Goal: Task Accomplishment & Management: Complete application form

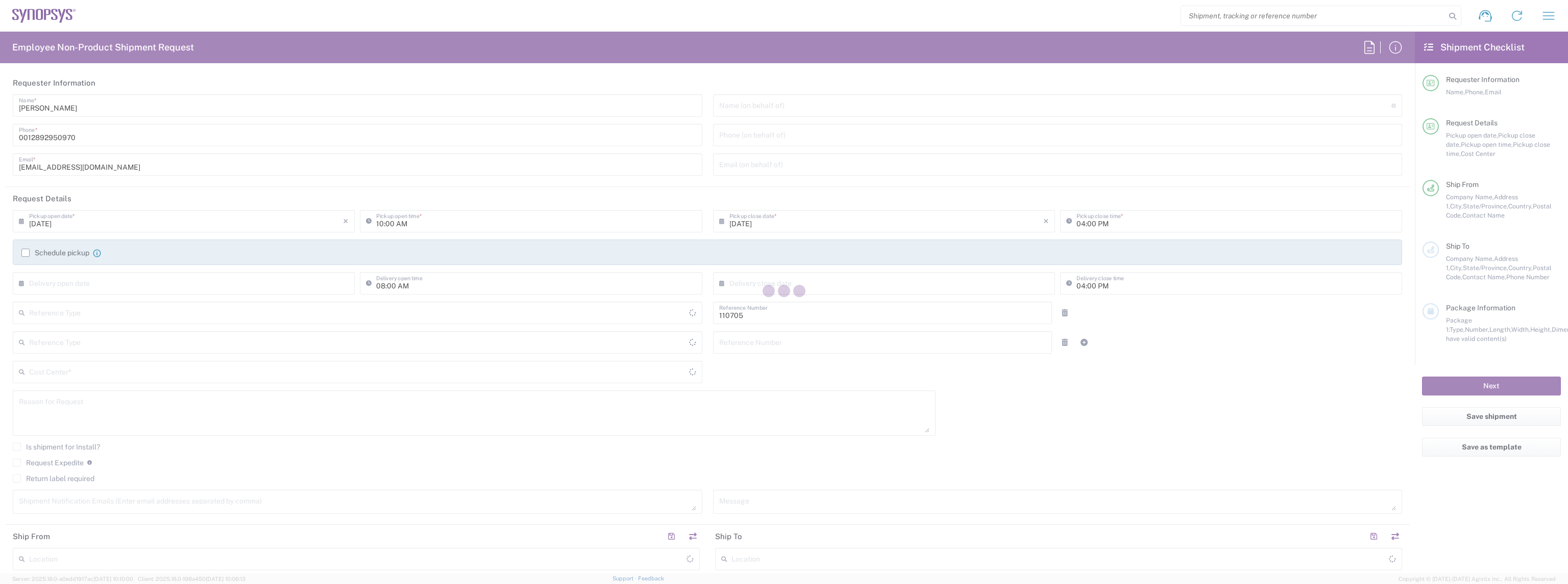
type input "Department"
type input "[GEOGRAPHIC_DATA]"
type input "CA02, CIO, IT ESS21 110705"
type input "[GEOGRAPHIC_DATA]"
type input "Delivered at Place"
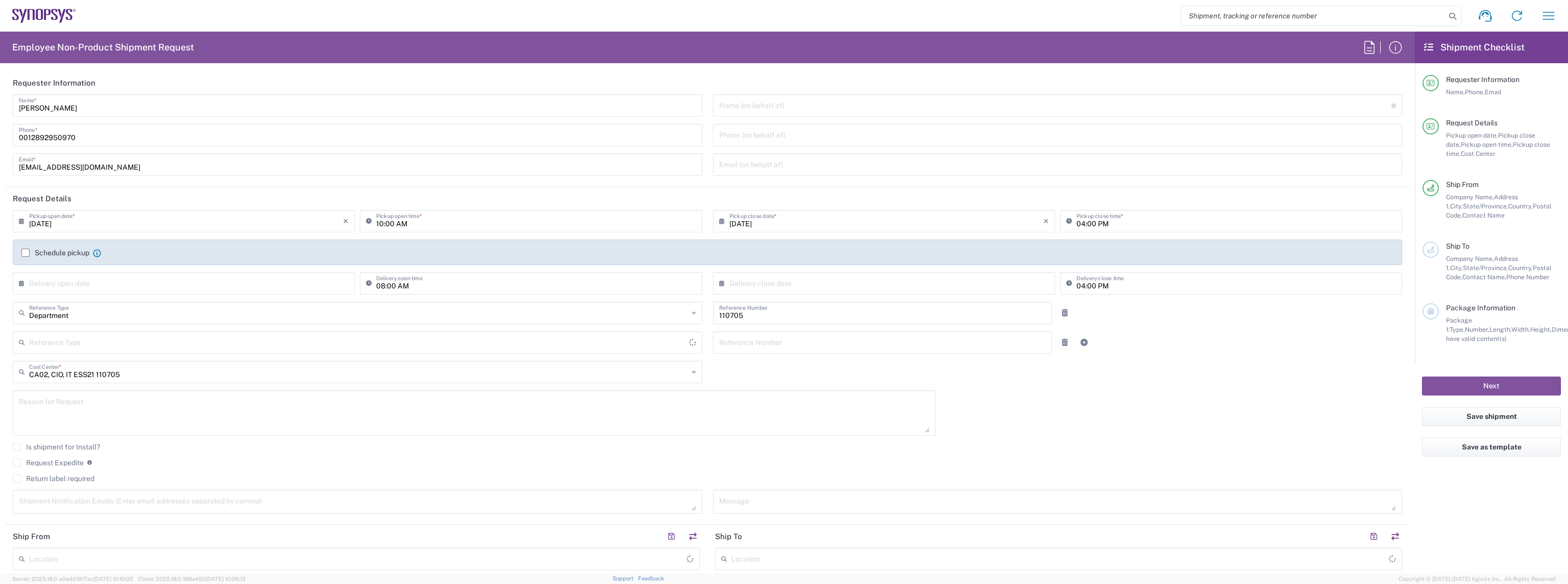
type input "[GEOGRAPHIC_DATA]"
click at [181, 110] on input "[PERSON_NAME]" at bounding box center [358, 104] width 677 height 18
type input "[GEOGRAPHIC_DATA] CA06"
click at [181, 110] on input "[PERSON_NAME]" at bounding box center [358, 104] width 677 height 18
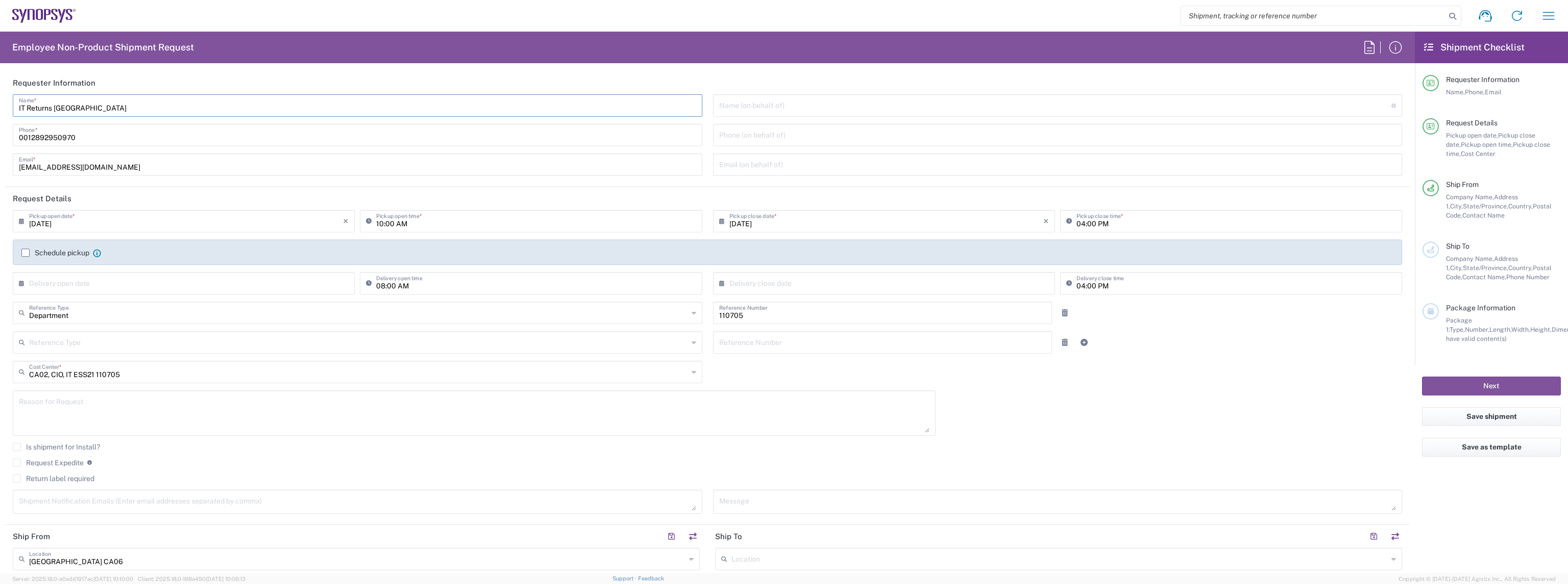
type input "IT Returns [GEOGRAPHIC_DATA]"
click at [153, 159] on input "[EMAIL_ADDRESS][DOMAIN_NAME]" at bounding box center [358, 164] width 677 height 18
type input "[EMAIL_ADDRESS][DOMAIN_NAME]"
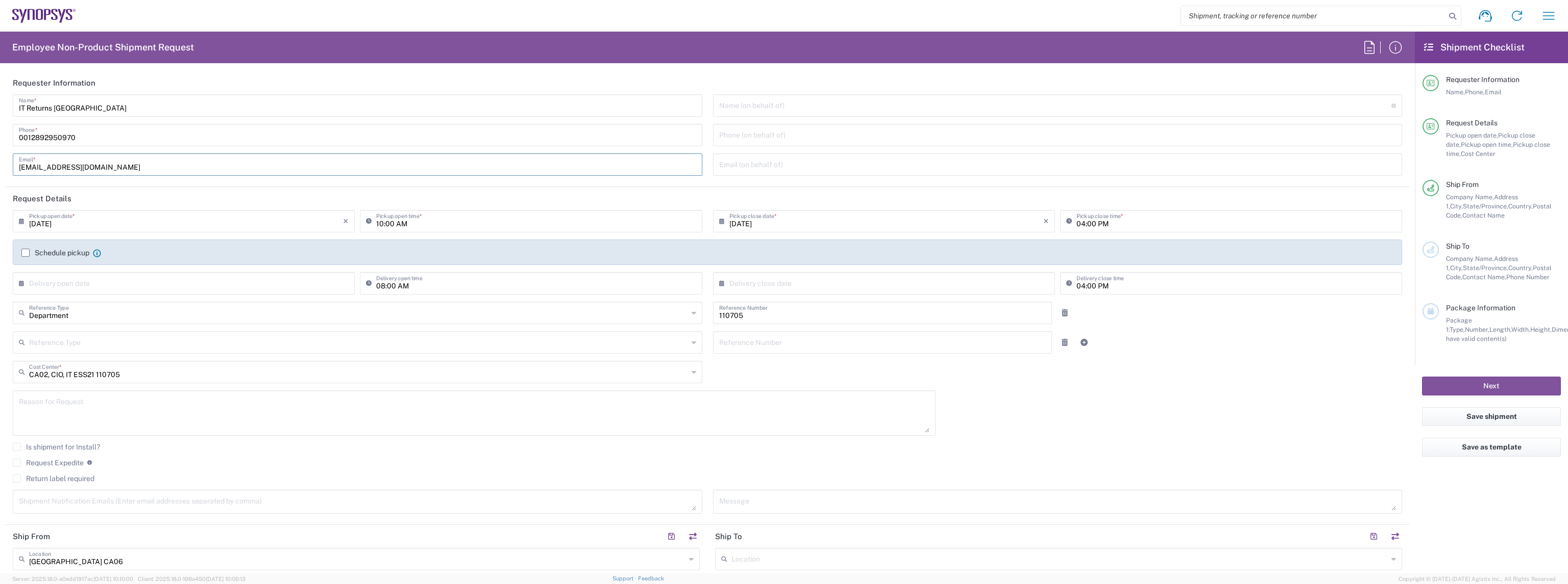
click at [57, 250] on label "Schedule pickup" at bounding box center [55, 252] width 68 height 8
click at [25, 252] on input "Schedule pickup" at bounding box center [25, 252] width 0 height 0
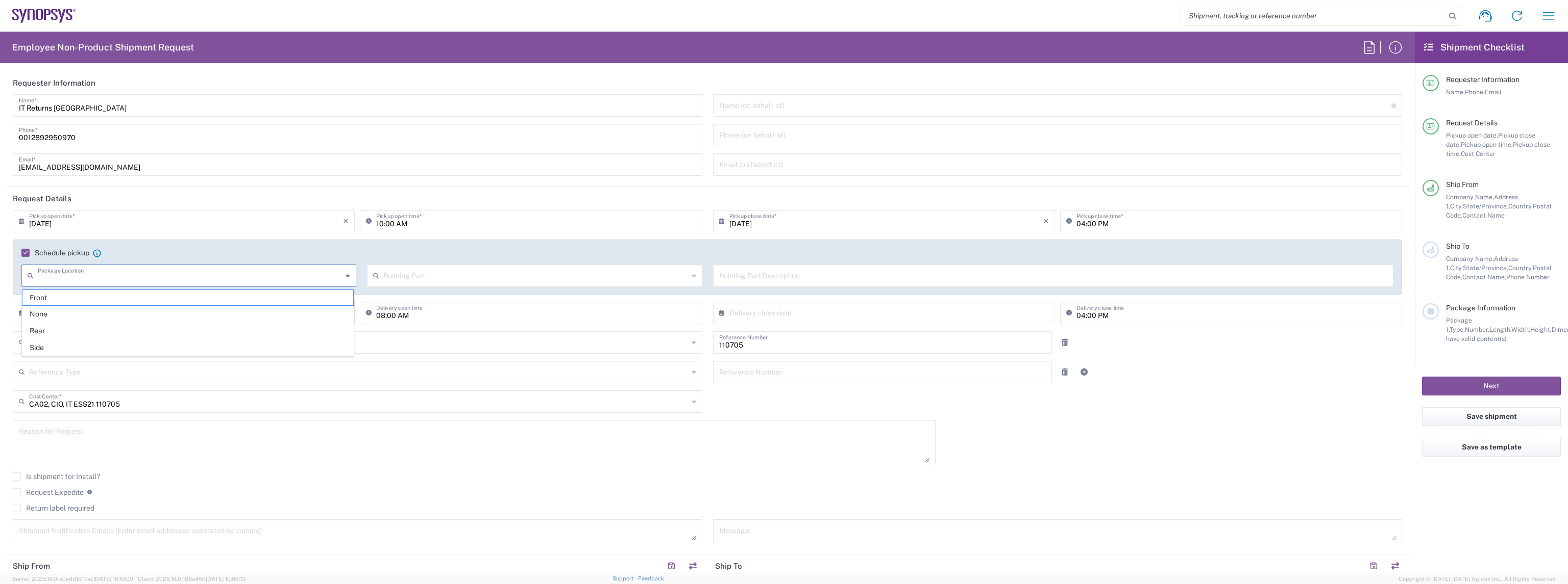
click at [167, 269] on input "text" at bounding box center [189, 275] width 304 height 18
click at [145, 299] on span "Front" at bounding box center [187, 298] width 331 height 15
type input "Front"
click at [417, 277] on input "text" at bounding box center [534, 275] width 304 height 18
click at [413, 378] on span "Suite" at bounding box center [530, 382] width 331 height 15
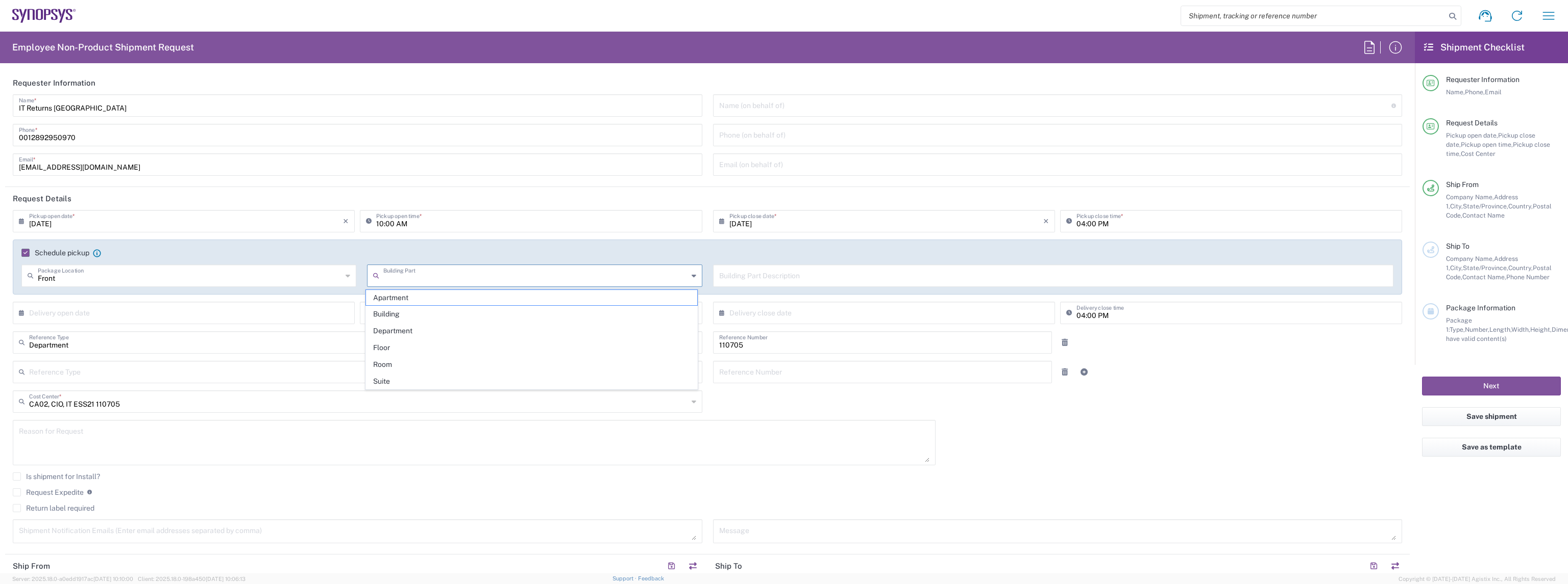
type input "Suite"
click at [382, 223] on input "10:00 AM" at bounding box center [535, 221] width 319 height 18
click at [388, 224] on input "02:00 AM" at bounding box center [535, 221] width 319 height 18
click at [404, 222] on input "02:30 AM" at bounding box center [535, 221] width 319 height 18
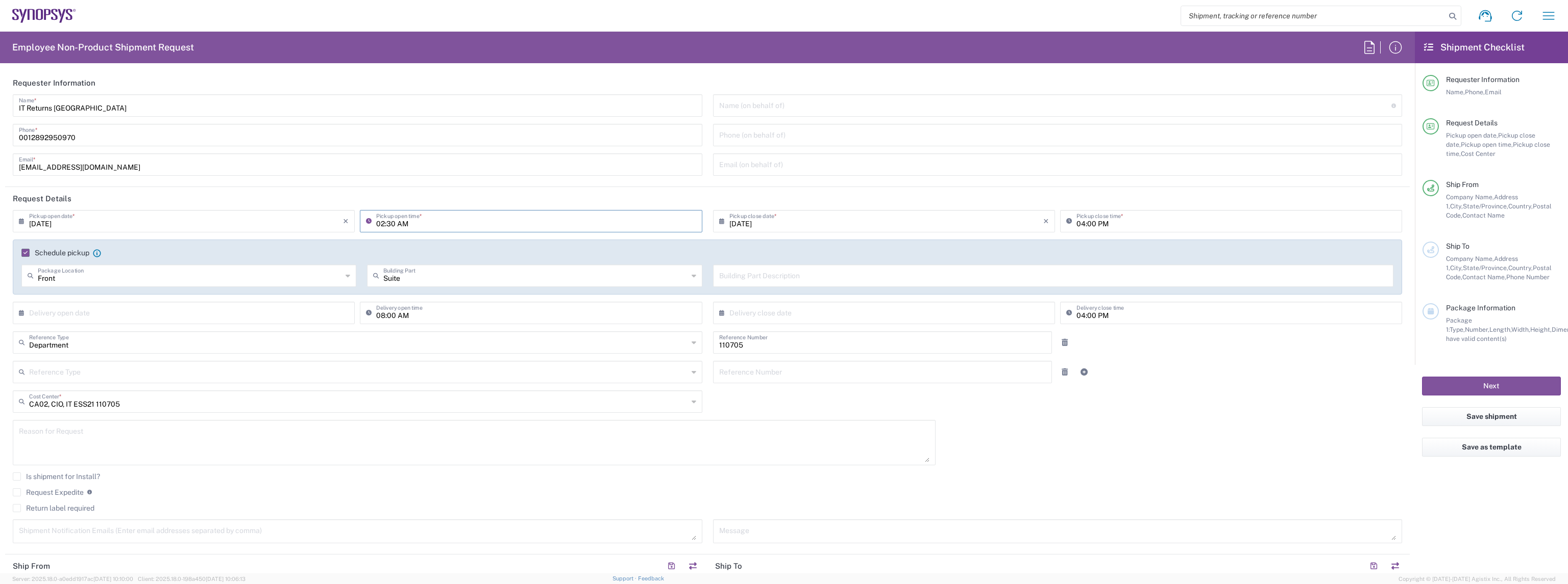
click at [404, 222] on input "02:30 AM" at bounding box center [535, 221] width 319 height 18
type input "02:30 PM"
click at [1076, 226] on input "04:00 PM" at bounding box center [1235, 221] width 319 height 18
type input "06:00 PM"
click at [1041, 242] on div "Schedule pickup When scheduling a pickup please be sure to meet the following c…" at bounding box center [707, 267] width 1389 height 55
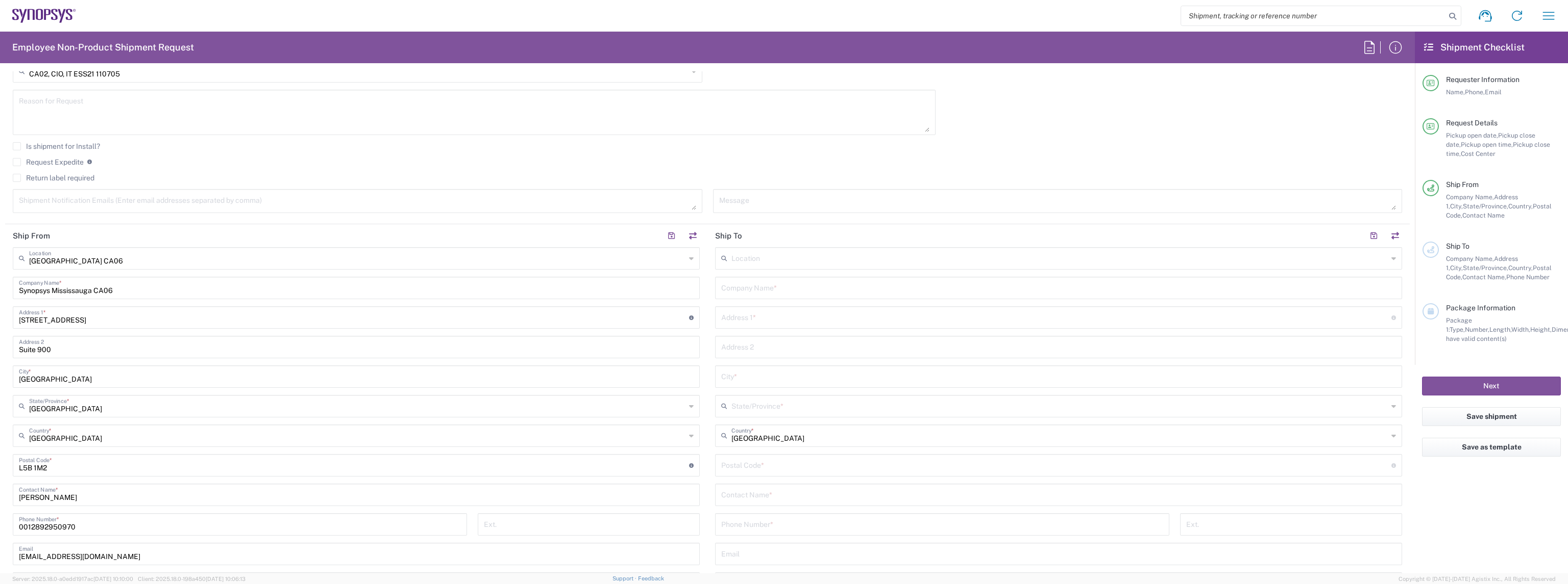
scroll to position [204, 0]
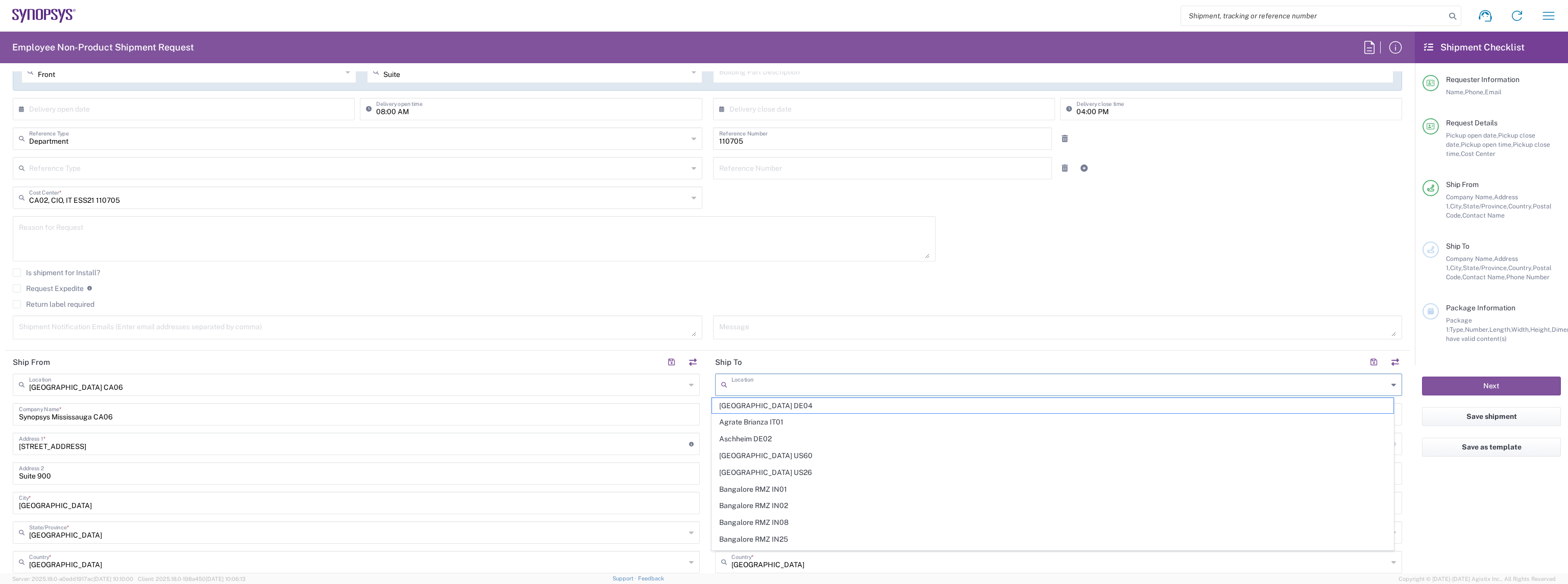
click at [811, 387] on input "text" at bounding box center [1059, 384] width 657 height 18
click at [796, 404] on span "Ottawa CA17" at bounding box center [1052, 406] width 681 height 15
type input "Ottawa CA17"
type input "Synopsys Canada ULC"
type input "[STREET_ADDRESS][PERSON_NAME]"
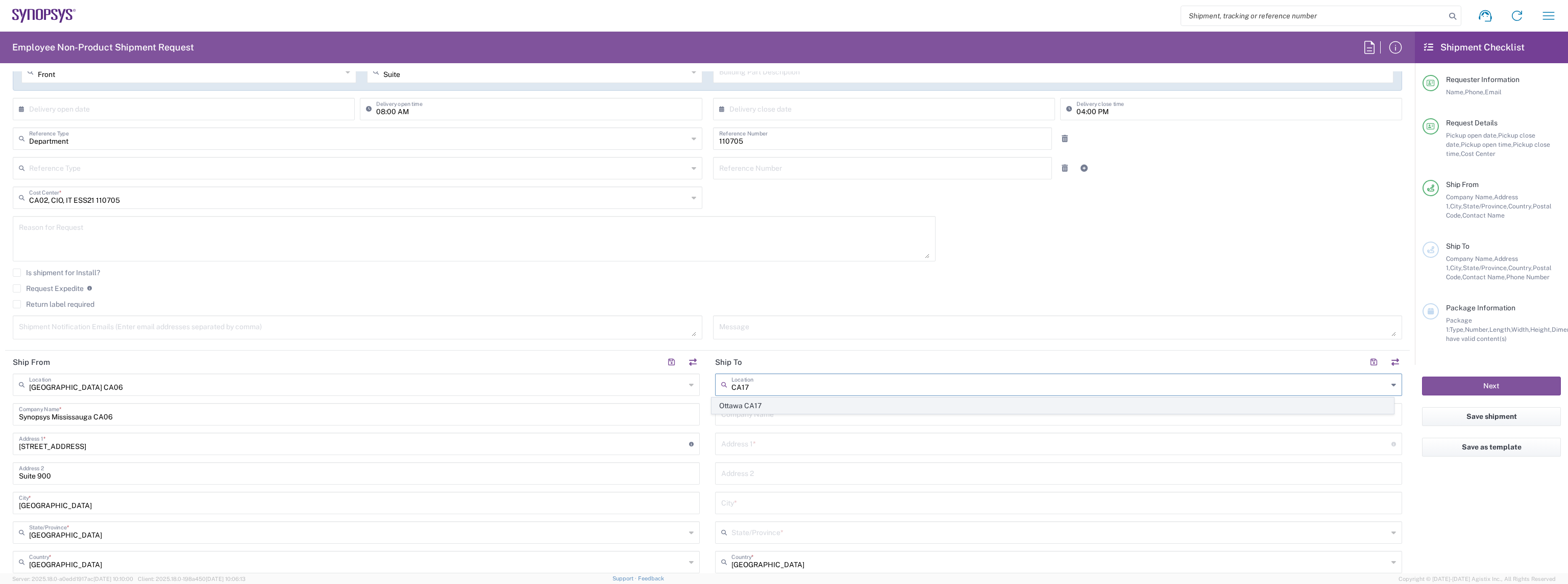
type input "Suite 260"
type input "[GEOGRAPHIC_DATA]"
type input "K2K 3K2"
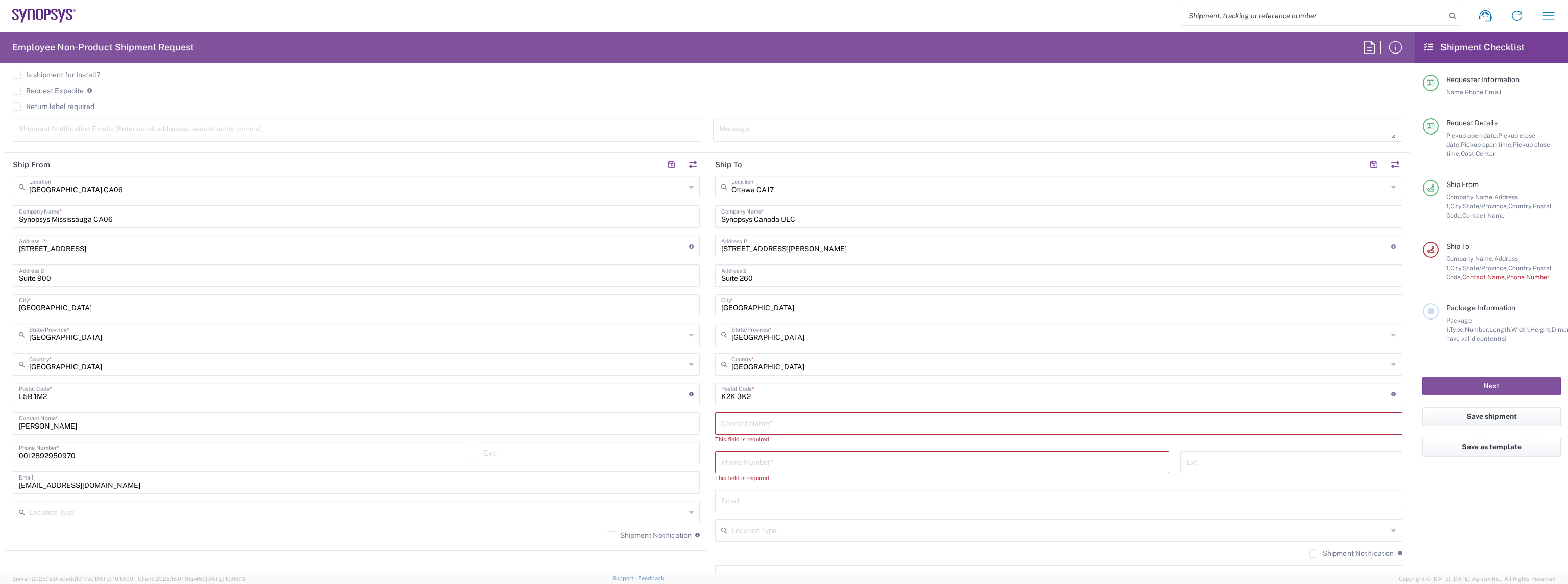
scroll to position [408, 0]
click at [770, 409] on input "text" at bounding box center [1059, 416] width 675 height 18
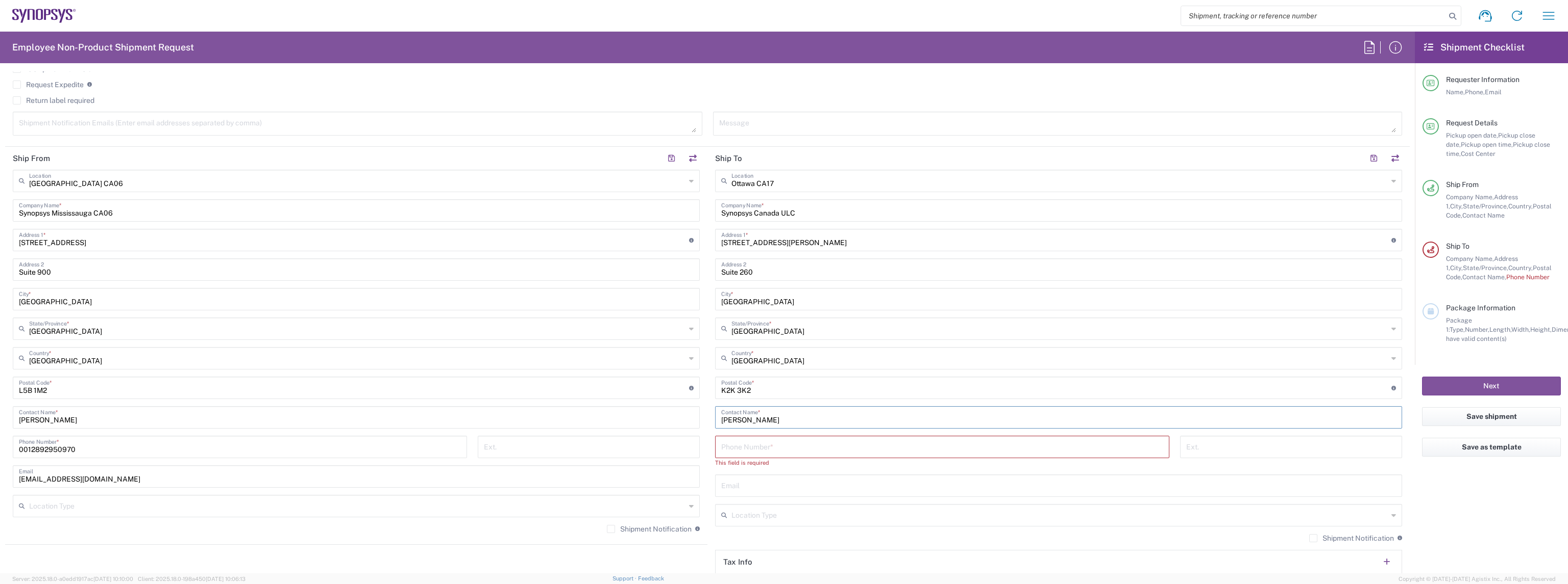
type input "[PERSON_NAME]"
click at [777, 438] on input "tel" at bounding box center [942, 446] width 442 height 18
paste input "[PHONE_NUMBER]"
click at [721, 449] on input "[PHONE_NUMBER]" at bounding box center [942, 446] width 442 height 18
click at [729, 448] on input "[PHONE_NUMBER]" at bounding box center [942, 446] width 442 height 18
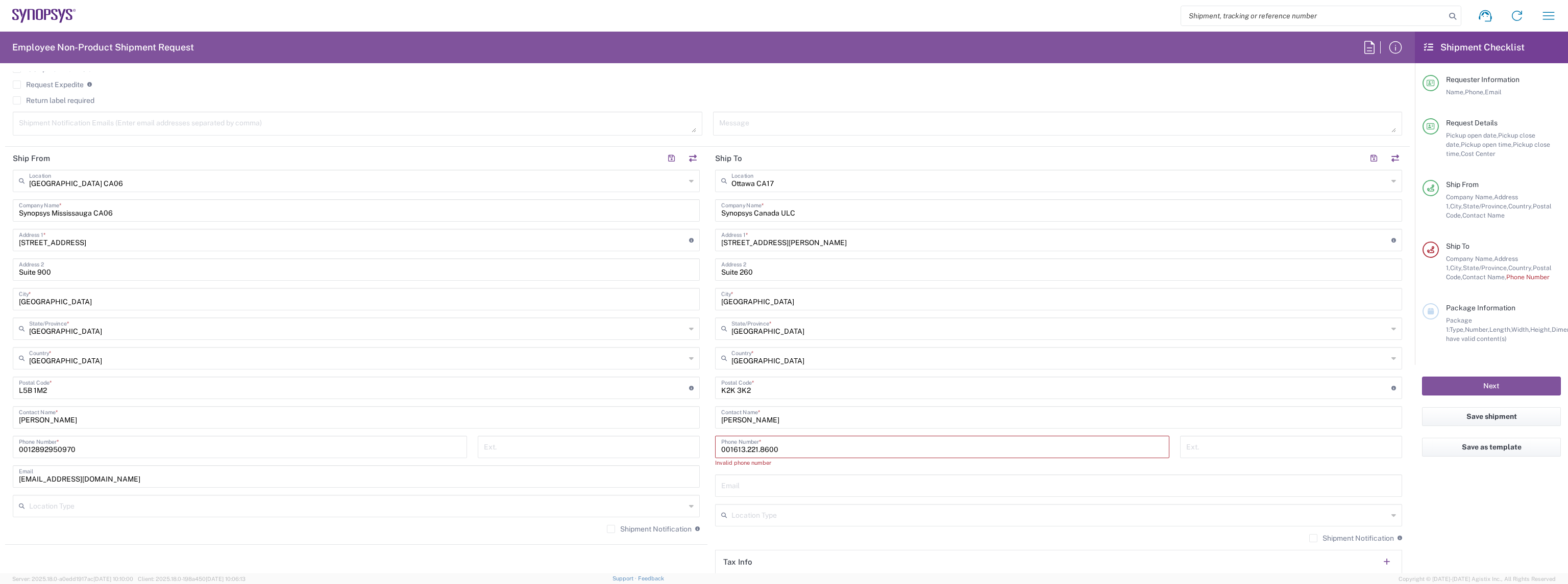
click at [743, 451] on input "001613.221.8600" at bounding box center [942, 446] width 442 height 18
click at [755, 448] on input "001613221.8600" at bounding box center [942, 446] width 442 height 18
type input "0016132218600"
click at [779, 474] on input "text" at bounding box center [1059, 476] width 675 height 18
click at [770, 478] on input "text" at bounding box center [1059, 476] width 675 height 18
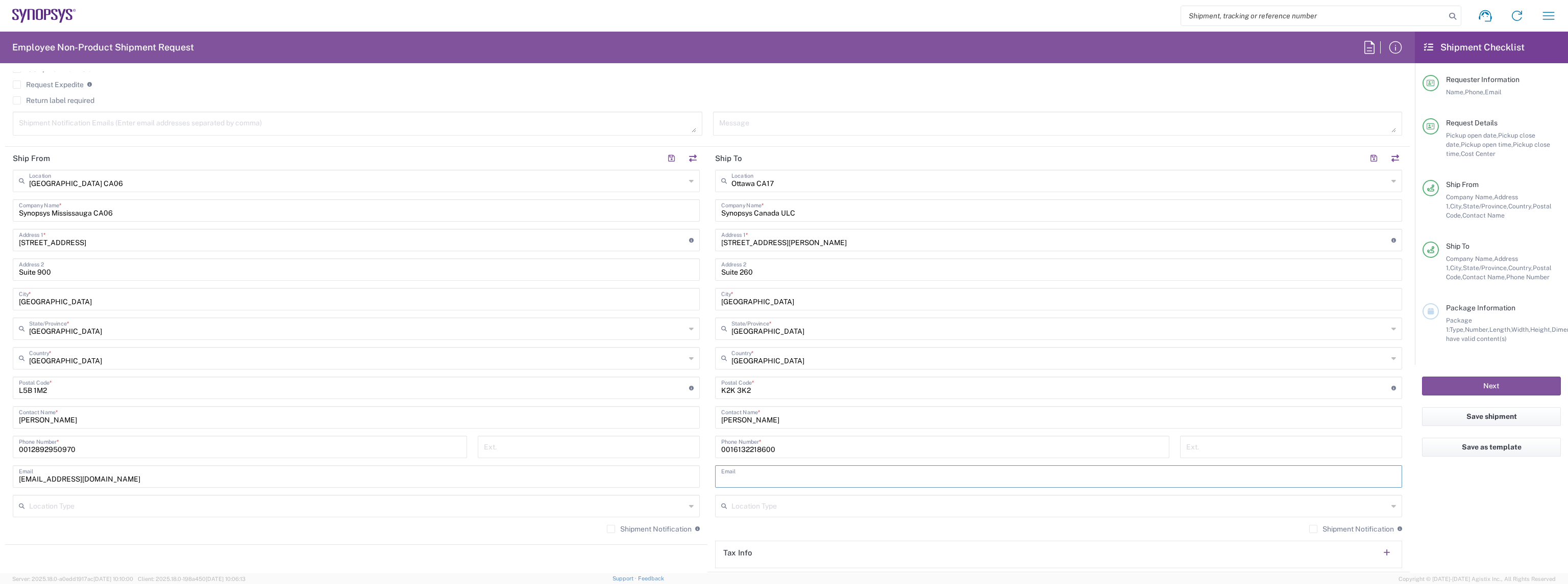
paste input "[EMAIL_ADDRESS][DOMAIN_NAME]"
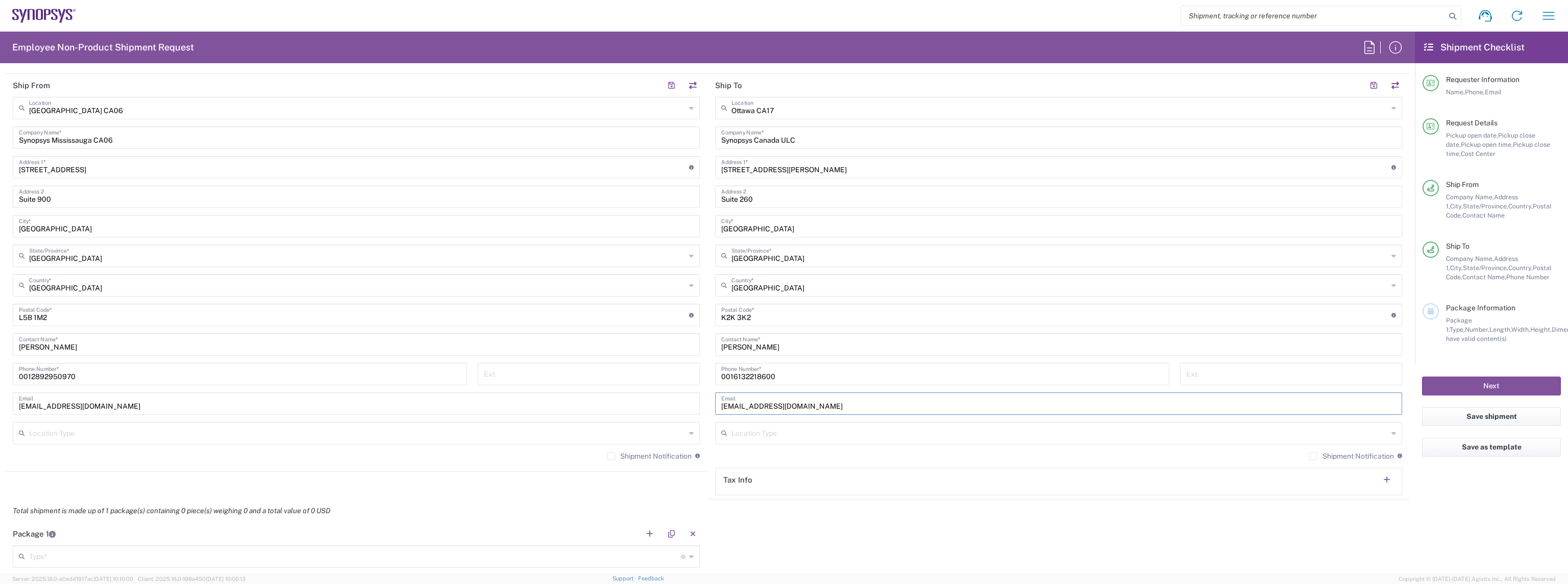
scroll to position [714, 0]
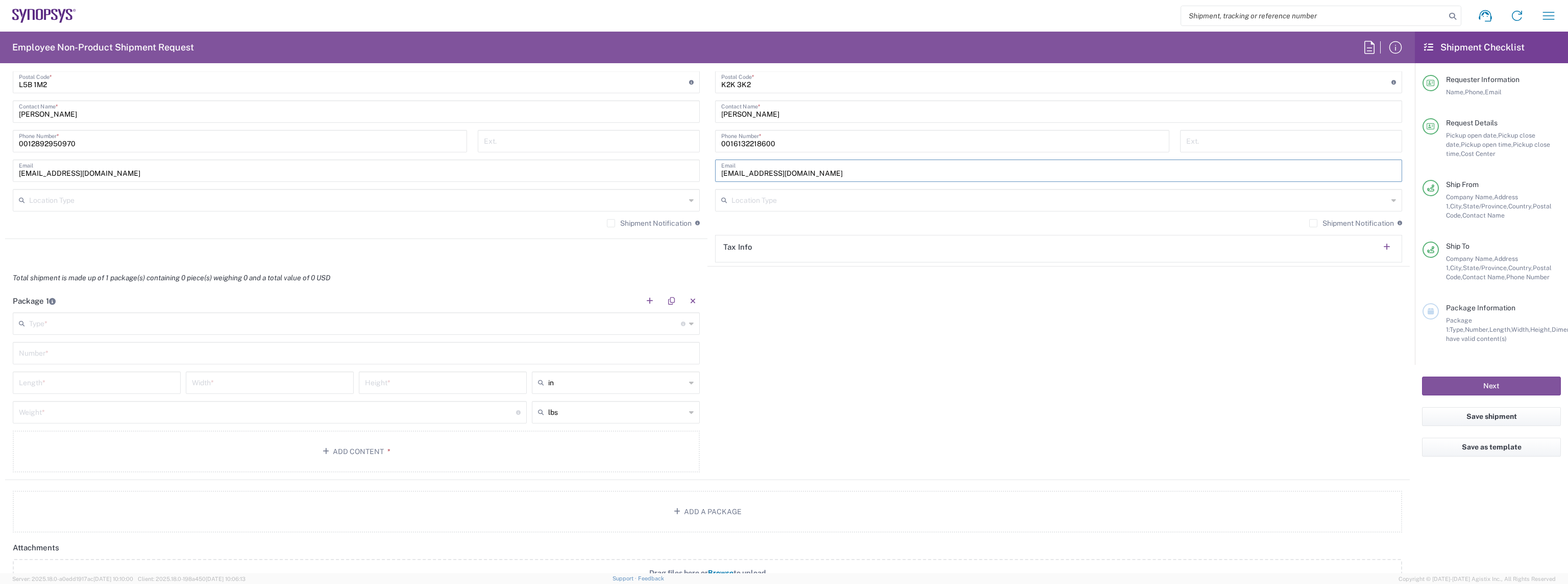
type input "[EMAIL_ADDRESS][DOMAIN_NAME]"
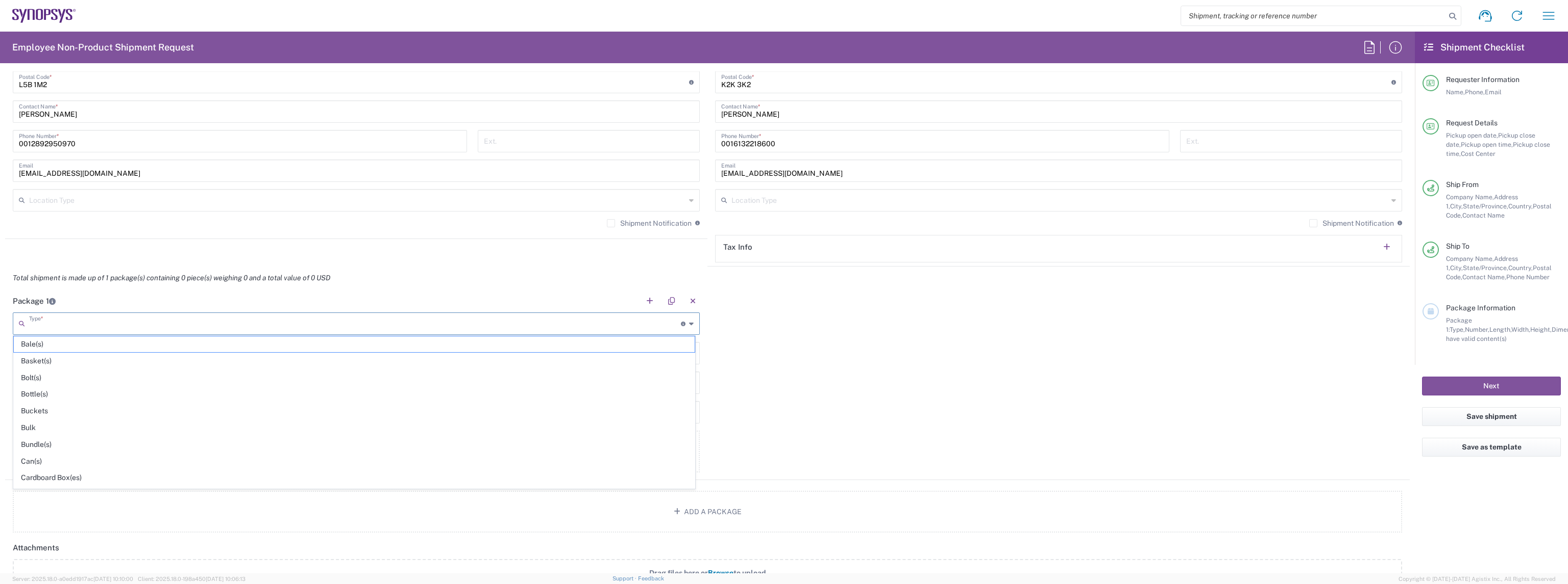
click at [174, 325] on input "text" at bounding box center [355, 323] width 652 height 18
click at [209, 344] on span "Large Box" at bounding box center [354, 344] width 681 height 15
type input "Large Box"
type input "17.5"
type input "12.5"
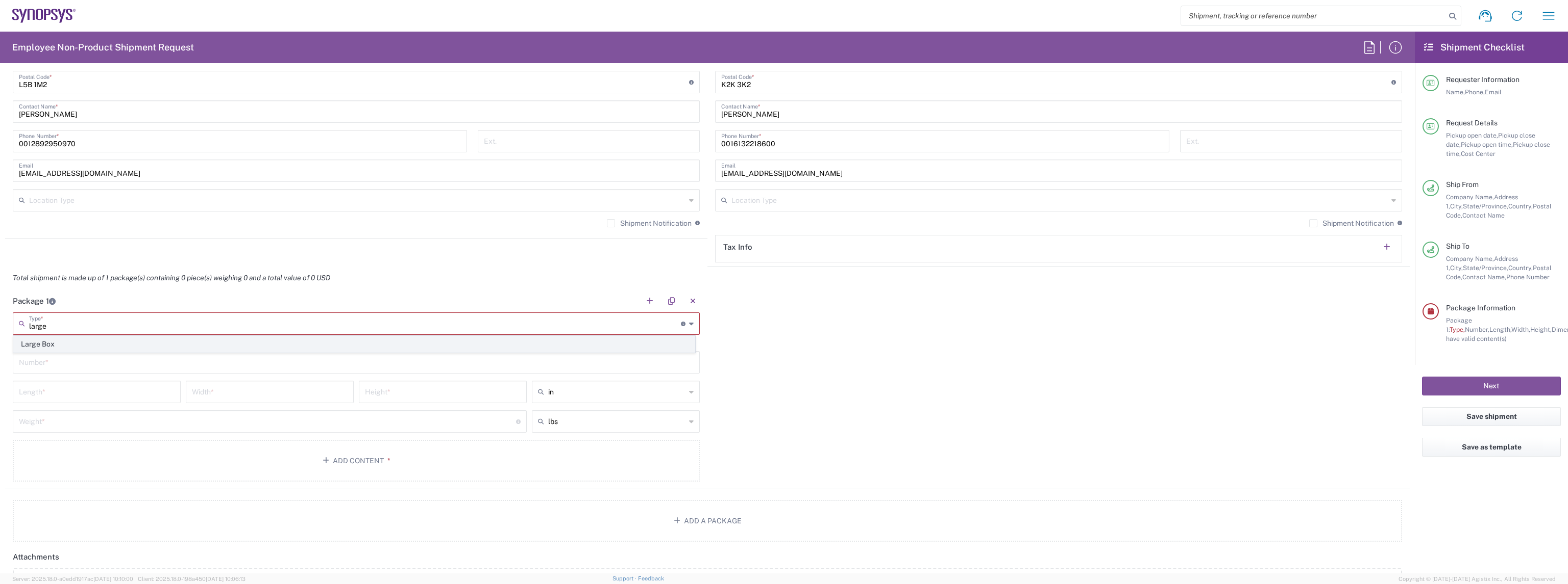
type input "3"
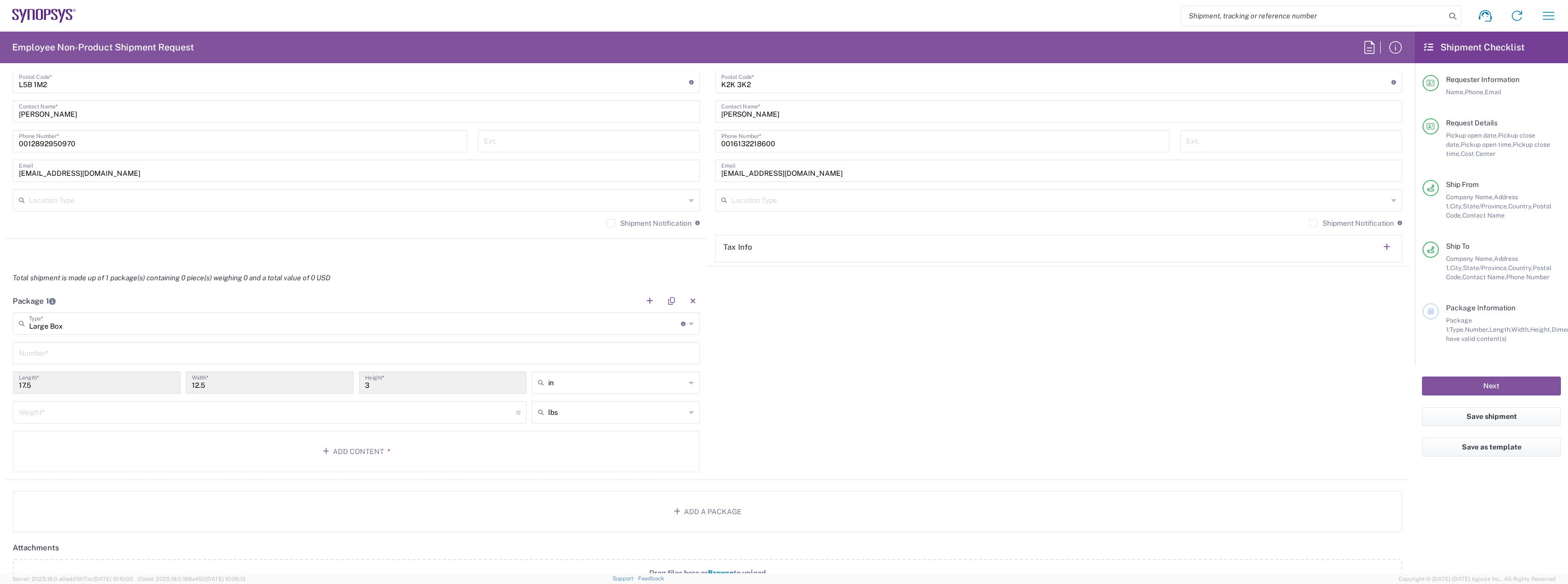
click at [181, 355] on input "text" at bounding box center [357, 353] width 675 height 18
type input "1"
click at [162, 405] on input "number" at bounding box center [267, 411] width 497 height 18
type input "6"
click at [552, 448] on button "Add Content *" at bounding box center [356, 451] width 687 height 41
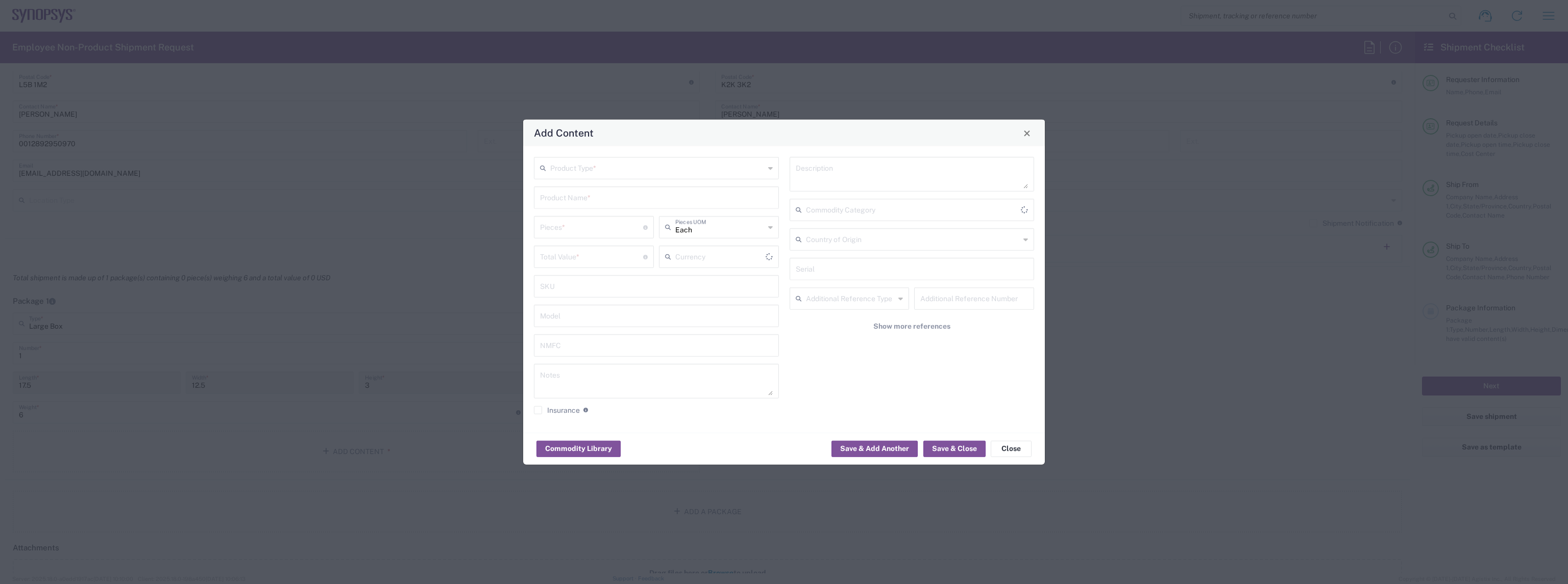
type input "US Dollar"
click at [583, 169] on input "text" at bounding box center [657, 168] width 214 height 18
click at [585, 204] on span "General Commodity" at bounding box center [657, 207] width 243 height 15
type input "General Commodity"
click at [584, 200] on input "text" at bounding box center [656, 197] width 232 height 18
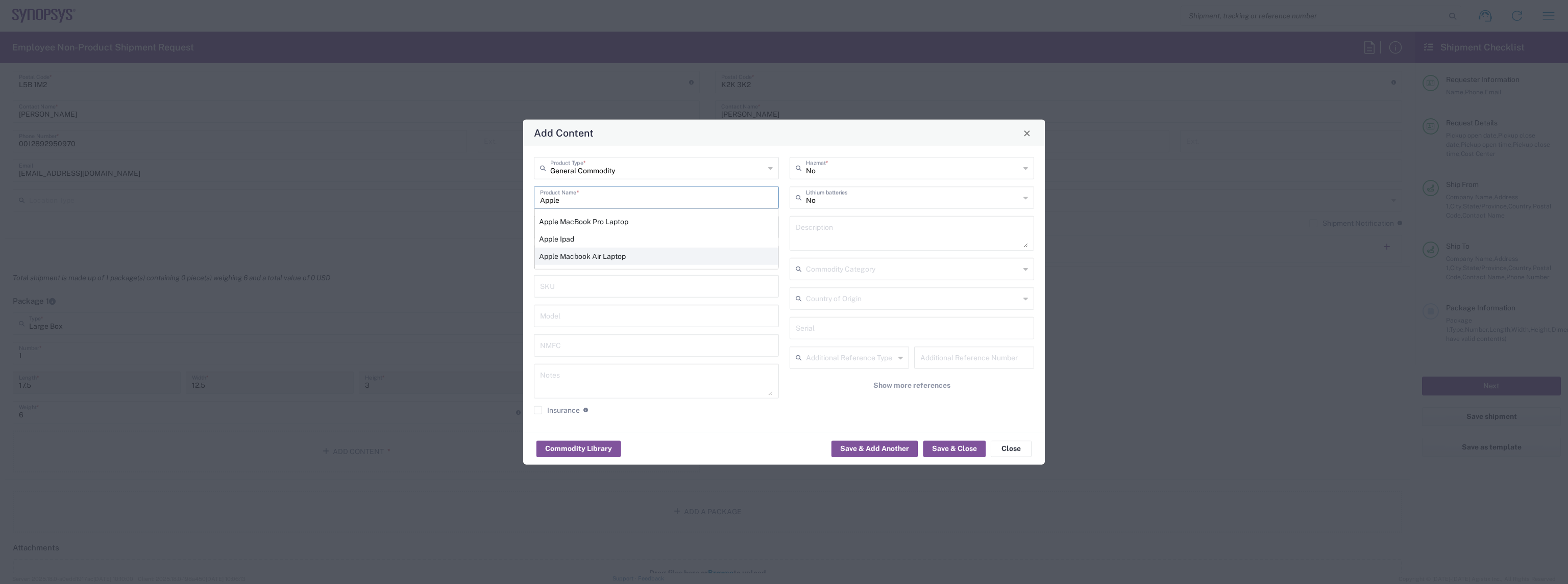
click at [627, 252] on div "Apple Macbook Air Laptop" at bounding box center [657, 256] width 243 height 17
type input "Apple Macbook Air Laptop"
type textarea "Apple Macbook Air Laptop"
click at [619, 226] on input "number" at bounding box center [591, 226] width 103 height 18
type input "1"
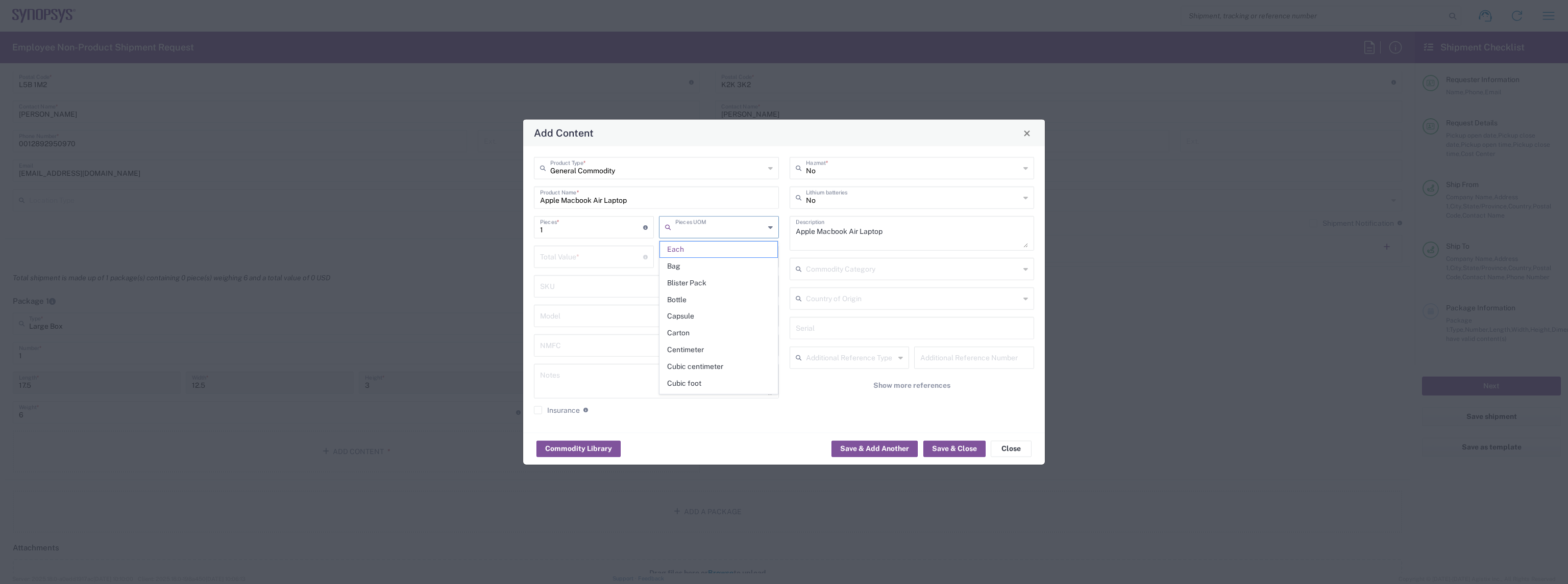
click at [610, 300] on div "General Commodity Product Type * Apple Macbook Air Laptop Product Name * 1 Piec…" at bounding box center [656, 289] width 256 height 265
type input "Each"
click at [589, 267] on div "Total Value * Total value of all the pieces" at bounding box center [594, 256] width 120 height 22
click at [588, 263] on input "number" at bounding box center [591, 256] width 103 height 18
type input "1500"
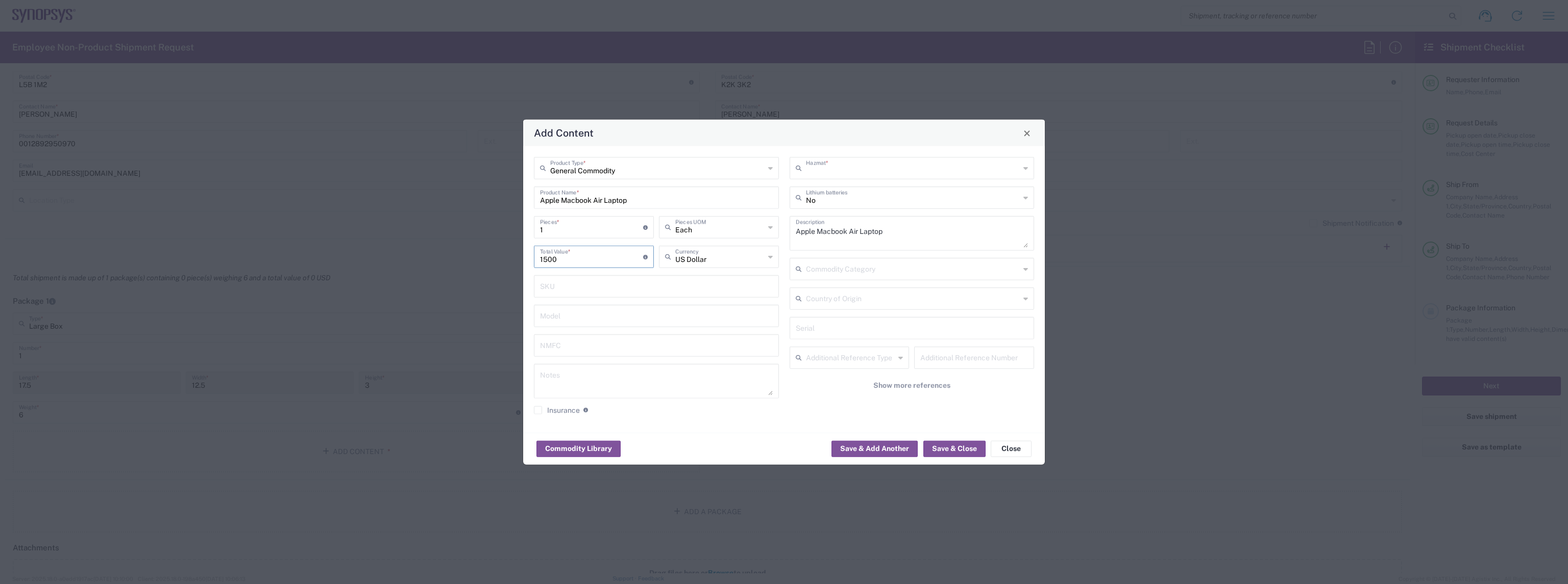
click at [841, 162] on input "text" at bounding box center [913, 168] width 214 height 18
click at [841, 164] on input "text" at bounding box center [913, 168] width 214 height 18
click at [749, 448] on div "Commodity Library Save & Add Another Save & Close Close" at bounding box center [783, 448] width 522 height 32
type input "No"
click at [869, 190] on input "text" at bounding box center [913, 197] width 214 height 18
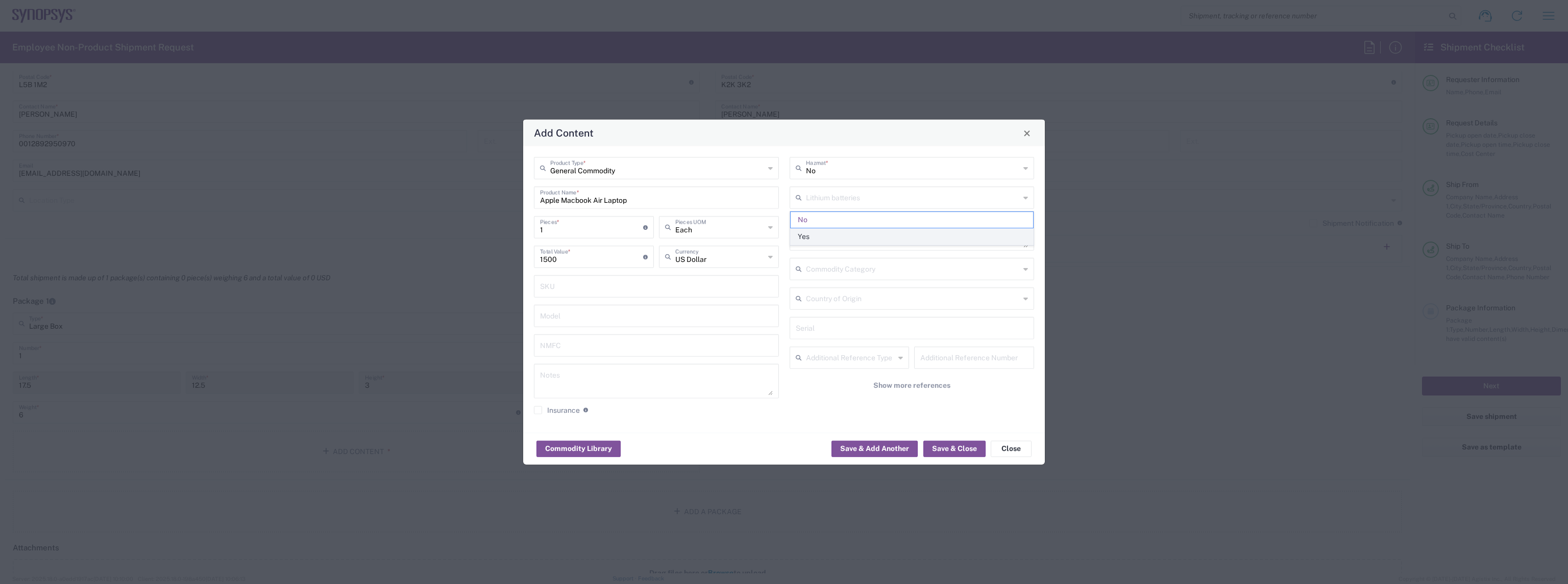
click at [852, 232] on span "Yes" at bounding box center [912, 237] width 243 height 15
type input "Yes"
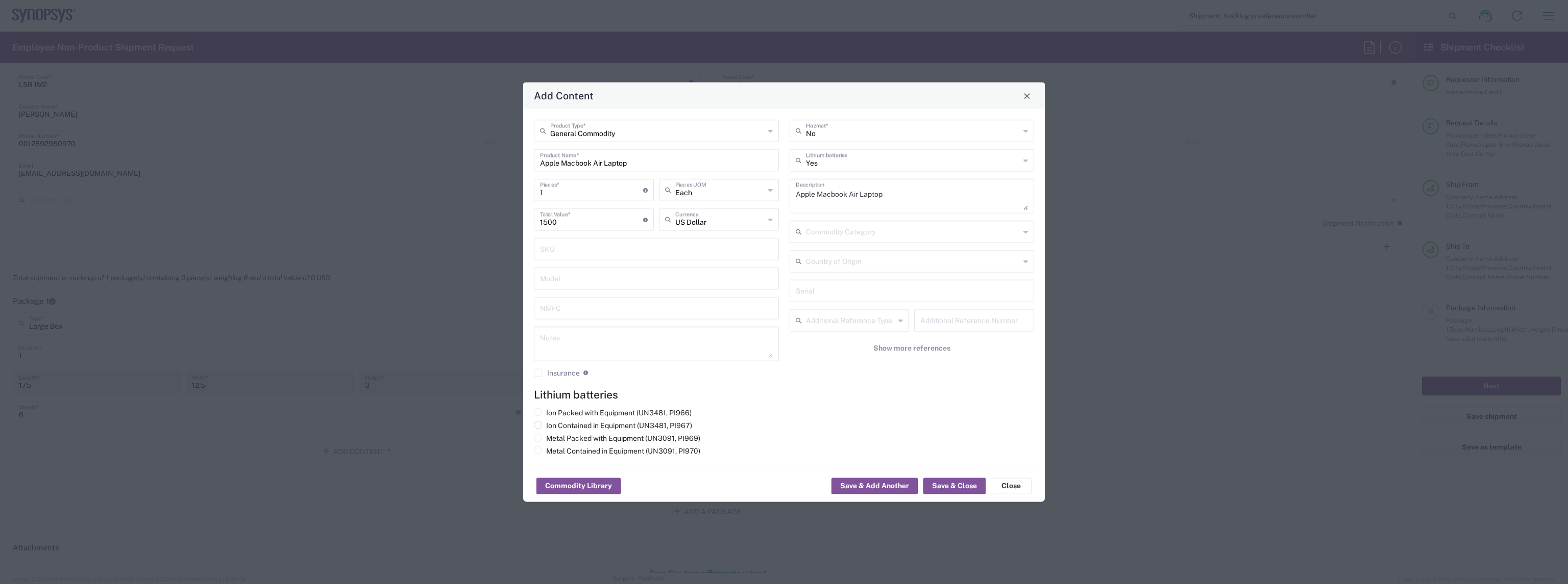
click at [609, 423] on label "Ion Contained in Equipment (UN3481, PI967)" at bounding box center [613, 426] width 158 height 10
click at [553, 423] on input "Ion Contained in Equipment (UN3481, PI967)" at bounding box center [549, 424] width 7 height 7
radio input "true"
click at [955, 490] on button "Save & Close" at bounding box center [954, 486] width 63 height 16
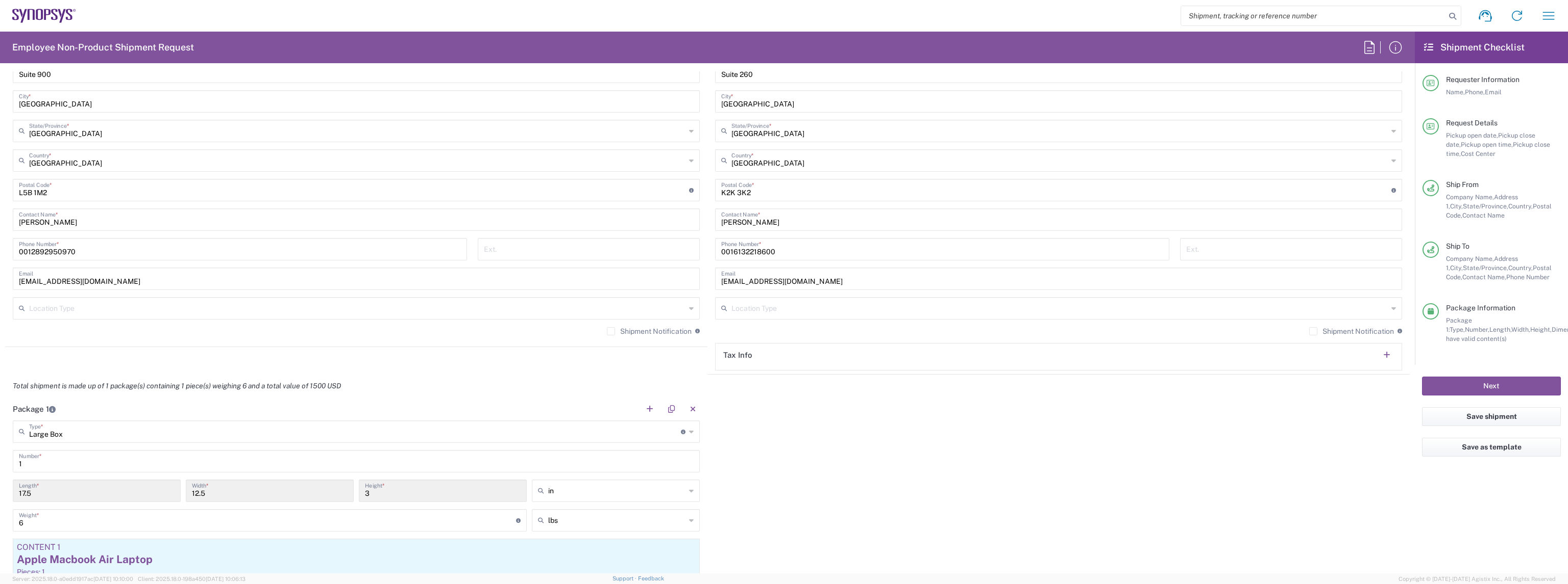
scroll to position [812, 0]
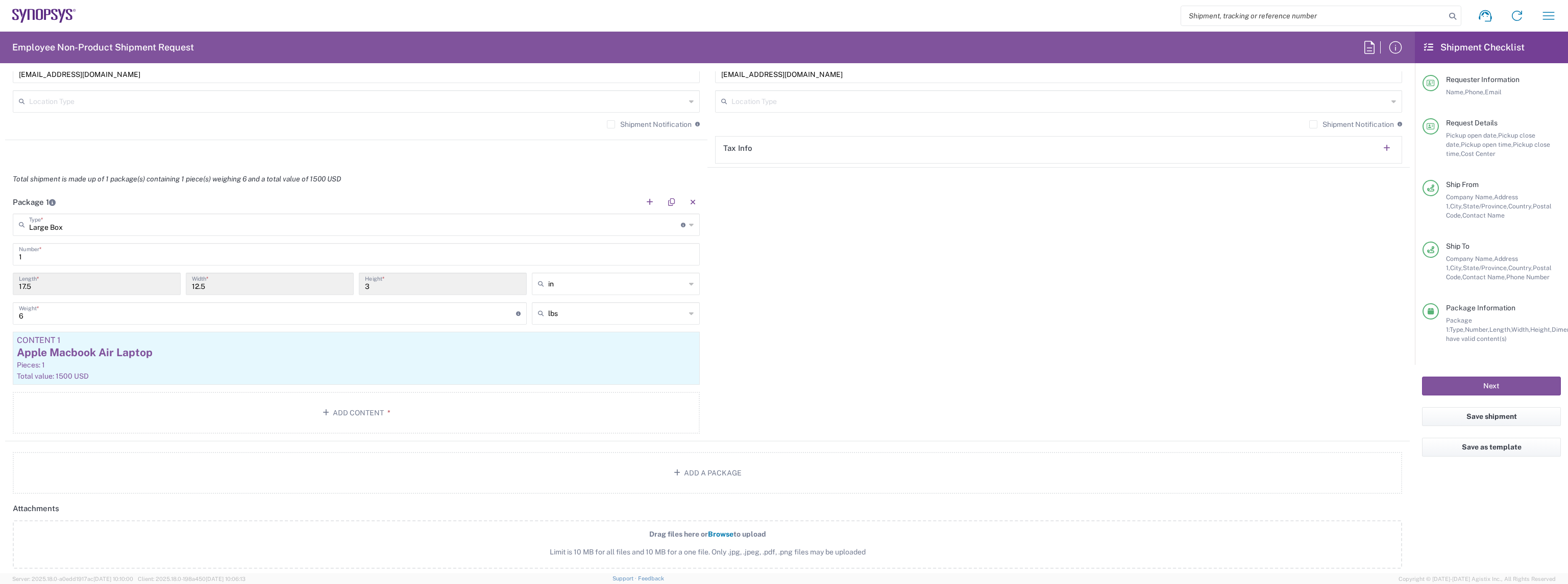
click at [1475, 376] on div "Next" at bounding box center [1491, 386] width 153 height 42
click at [1475, 378] on button "Next" at bounding box center [1491, 386] width 139 height 19
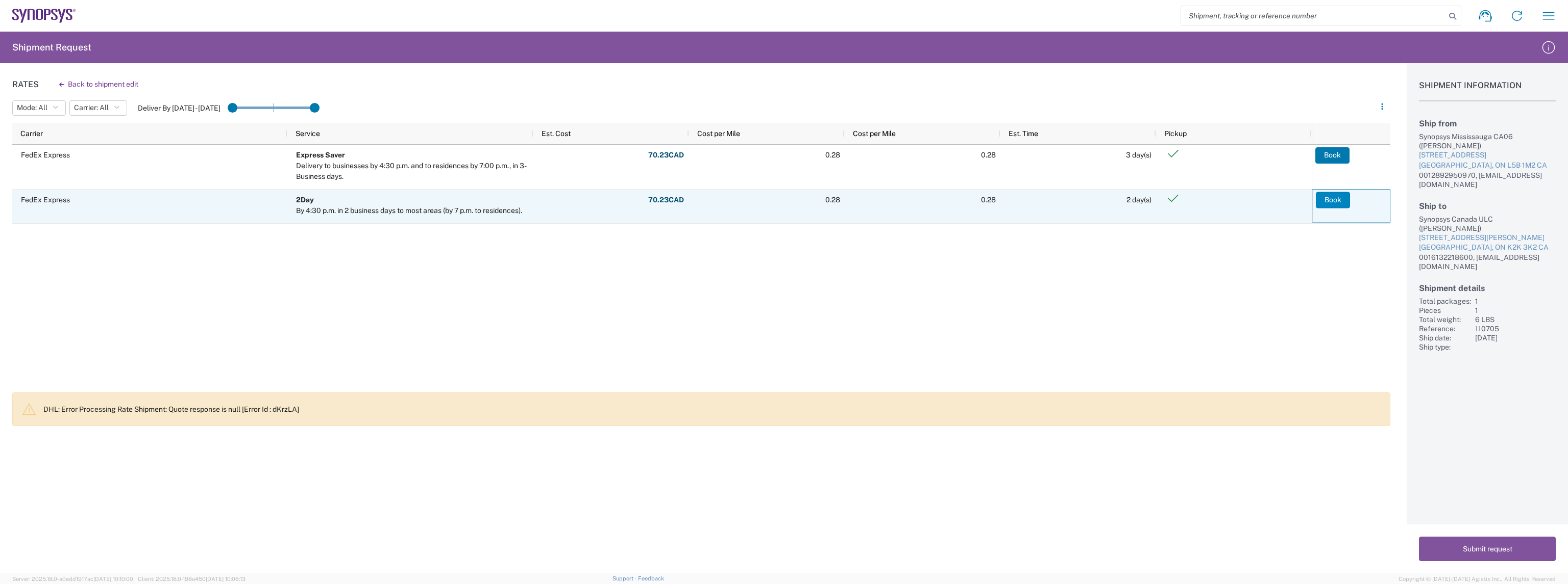
click at [1320, 202] on button "Book" at bounding box center [1332, 199] width 34 height 16
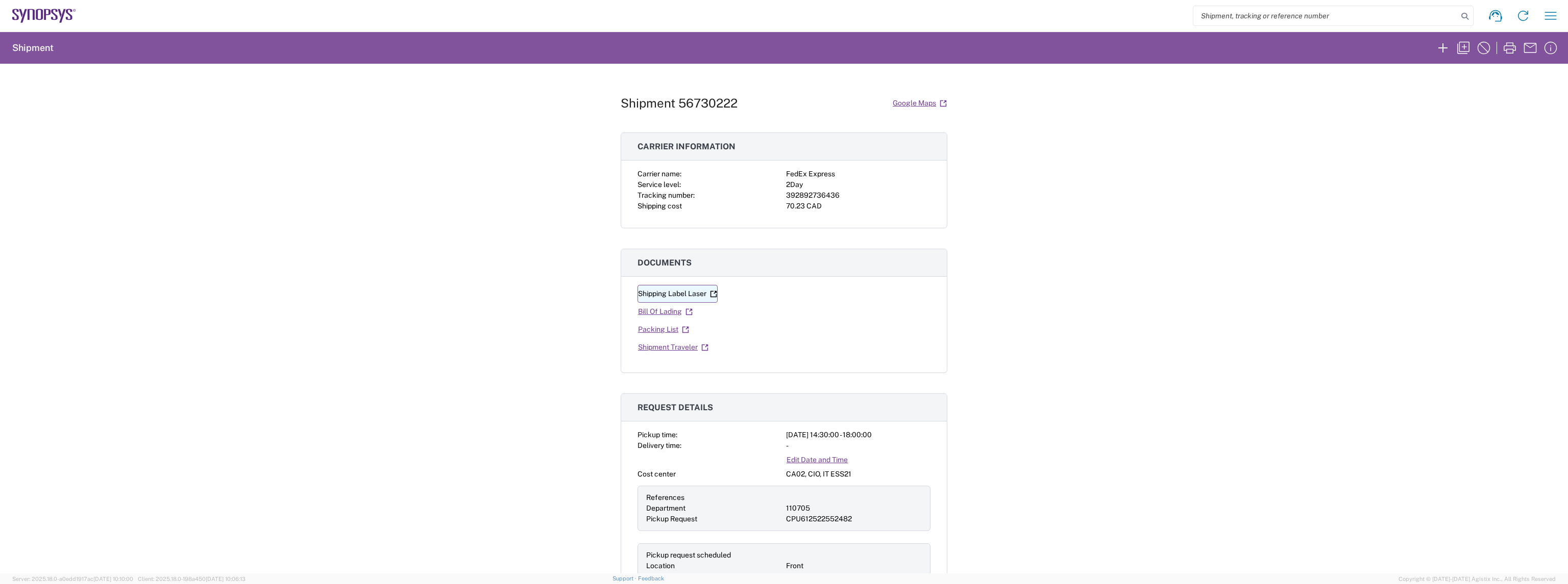
click at [686, 290] on link "Shipping Label Laser" at bounding box center [677, 294] width 80 height 18
click at [815, 197] on div "392892736436" at bounding box center [858, 195] width 145 height 11
copy div "392892736436"
